Goal: Information Seeking & Learning: Learn about a topic

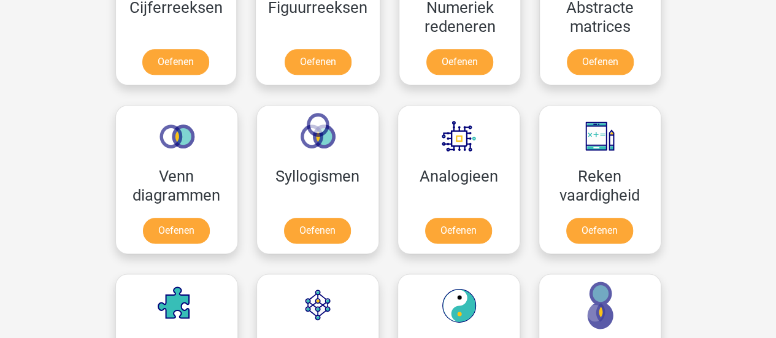
scroll to position [648, 0]
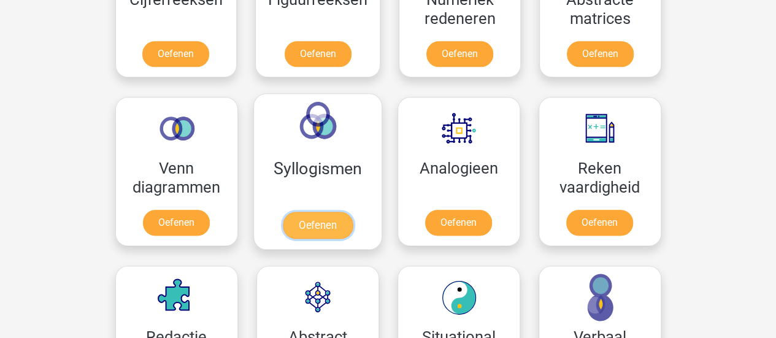
click at [350, 212] on link "Oefenen" at bounding box center [317, 225] width 70 height 27
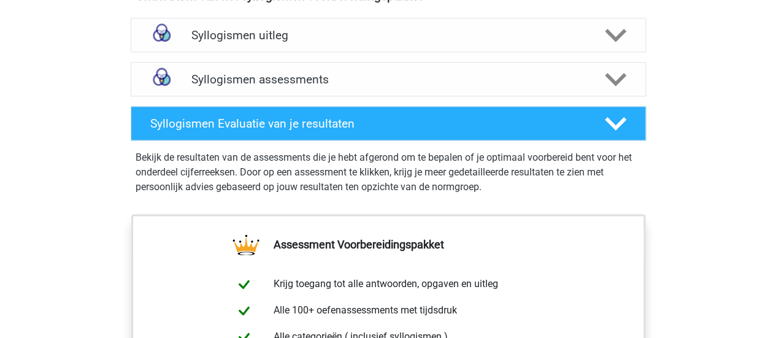
scroll to position [741, 0]
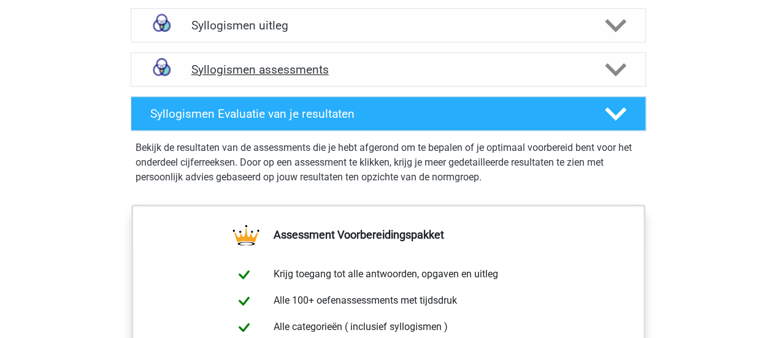
click at [628, 72] on div at bounding box center [614, 69] width 41 height 21
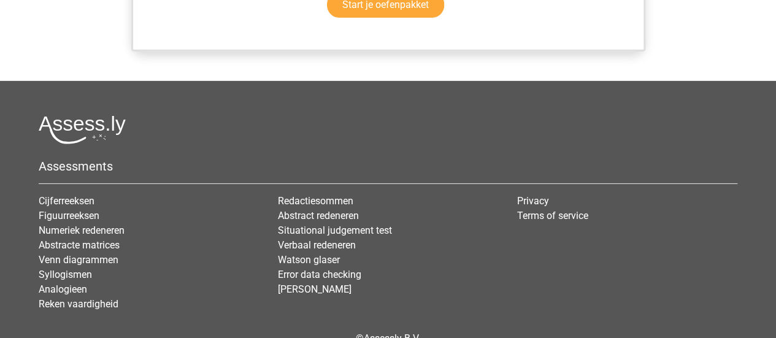
scroll to position [0, 0]
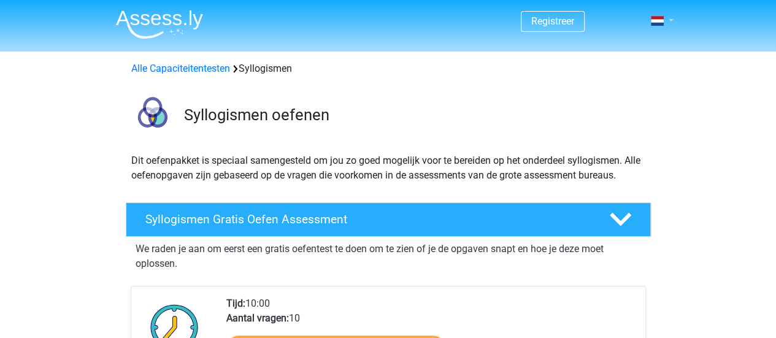
click at [668, 14] on link at bounding box center [658, 21] width 25 height 15
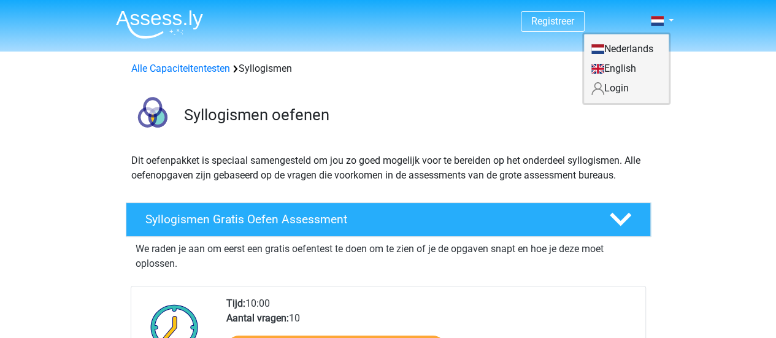
click at [617, 86] on link "Login" at bounding box center [626, 89] width 85 height 20
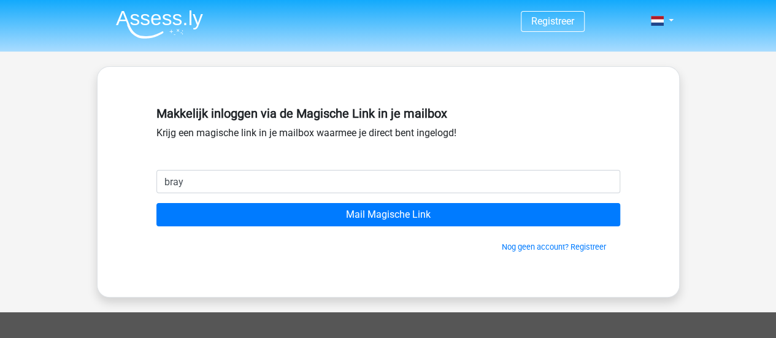
type input "[EMAIL_ADDRESS][DOMAIN_NAME]"
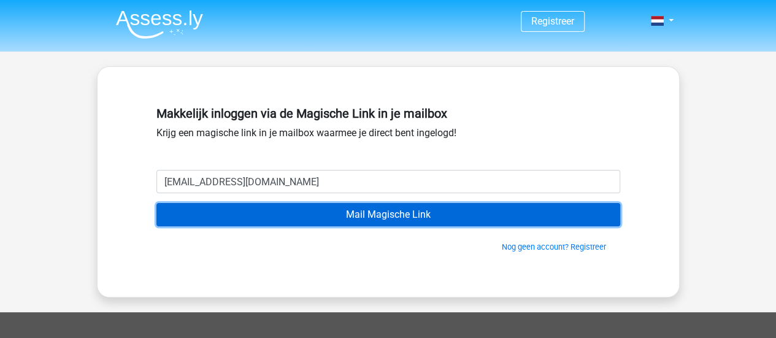
click at [312, 217] on input "Mail Magische Link" at bounding box center [389, 214] width 464 height 23
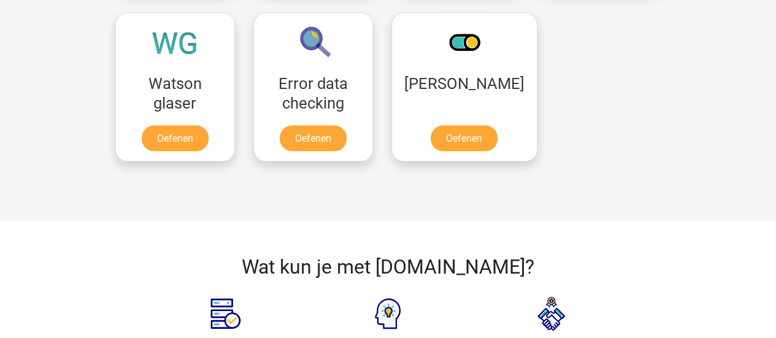
scroll to position [713, 0]
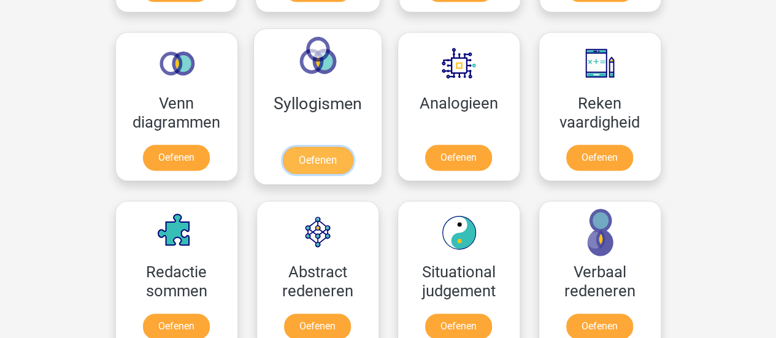
click at [297, 147] on link "Oefenen" at bounding box center [317, 160] width 70 height 27
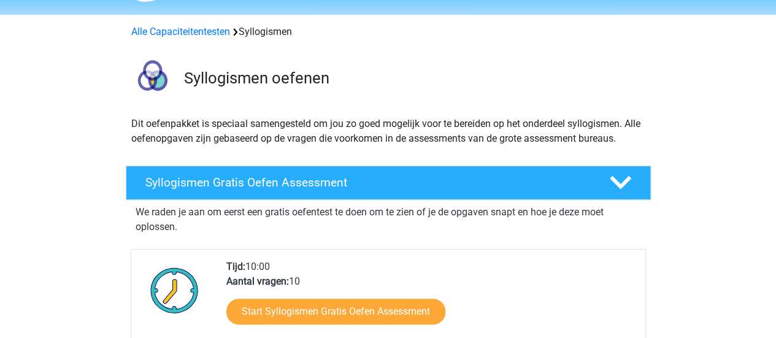
scroll to position [39, 0]
